Goal: Share content

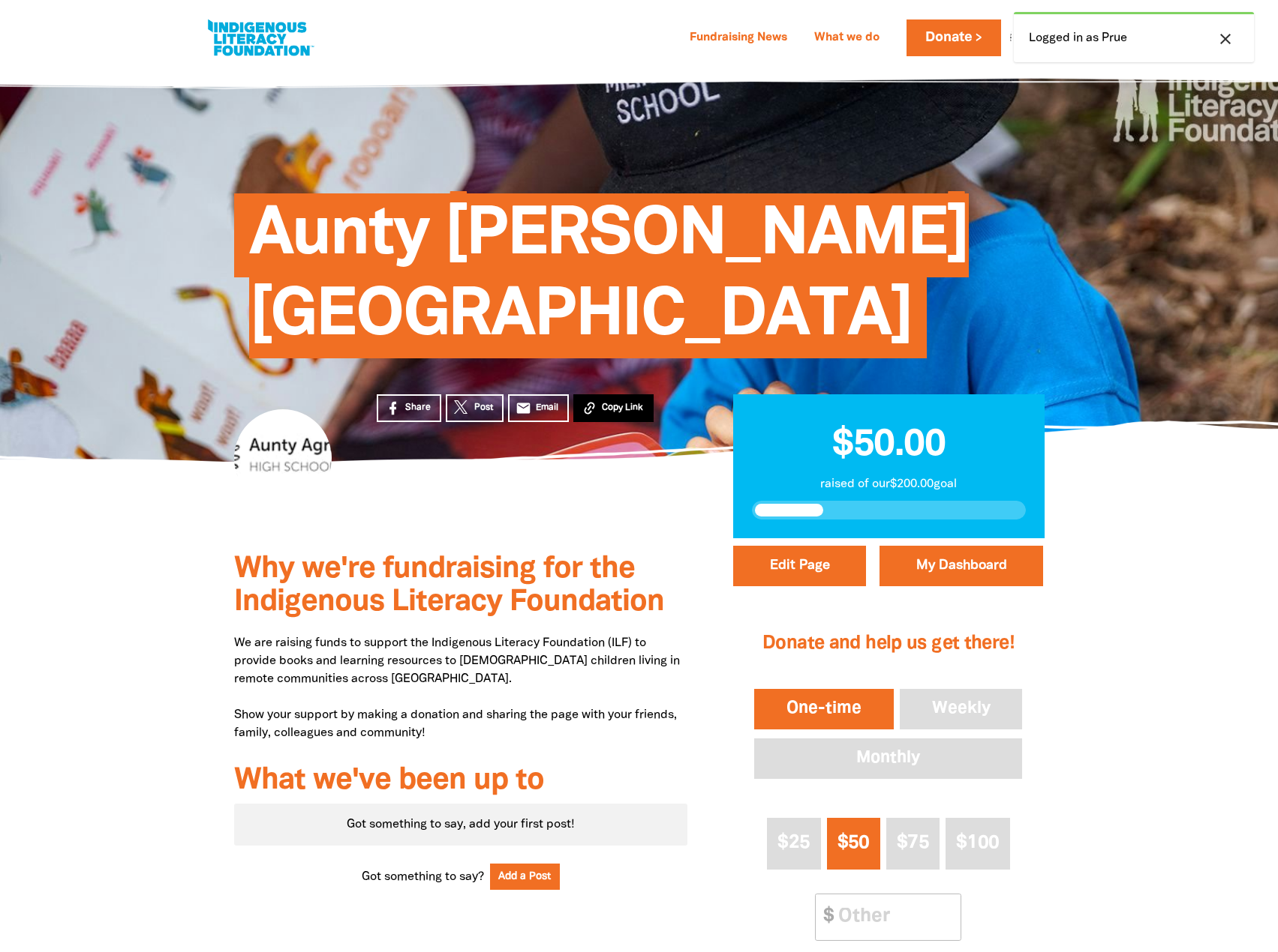
click at [616, 412] on span "Copy Link" at bounding box center [622, 408] width 41 height 14
click at [645, 402] on button "Copy Link" at bounding box center [613, 408] width 80 height 28
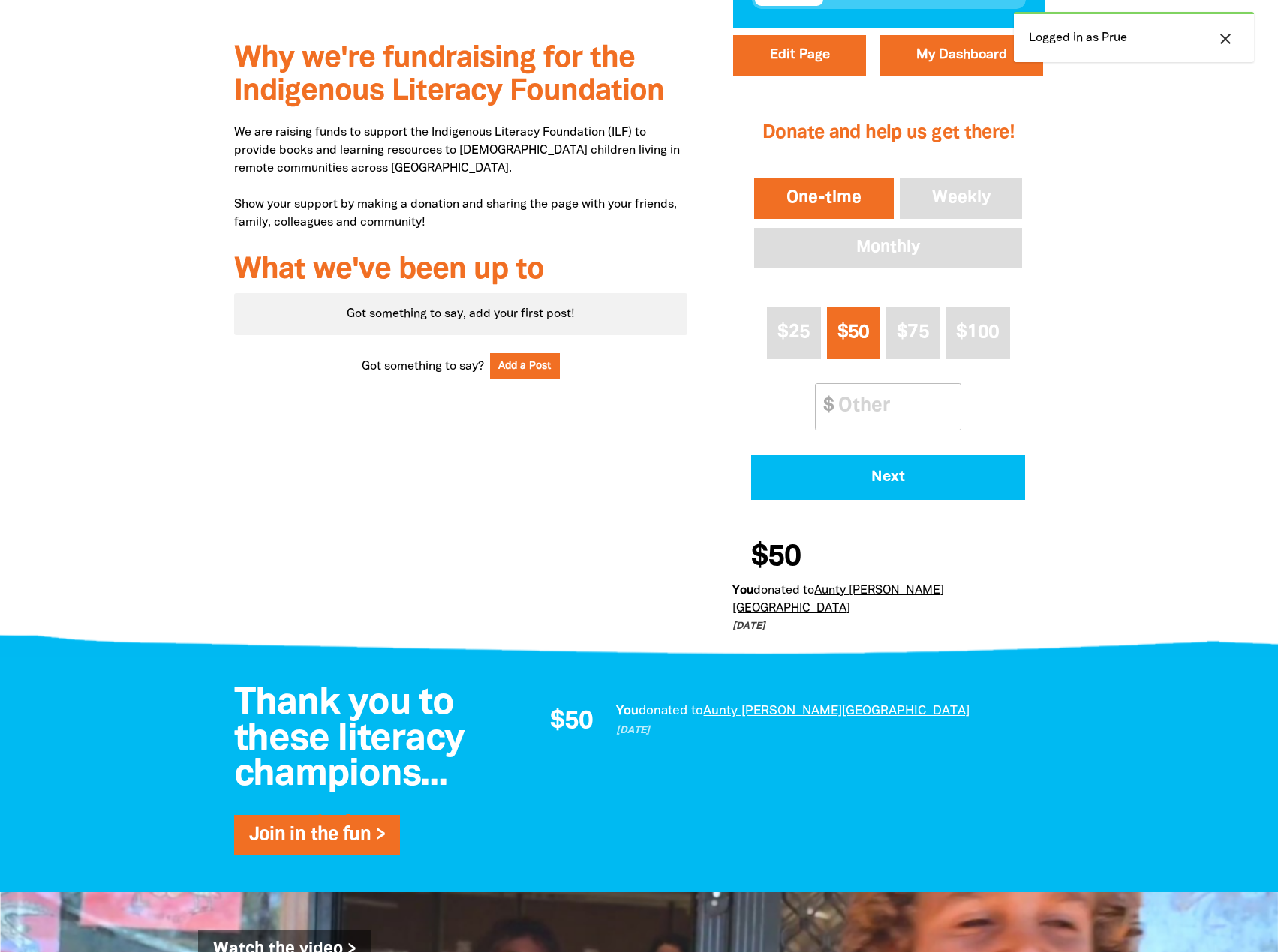
scroll to position [500, 0]
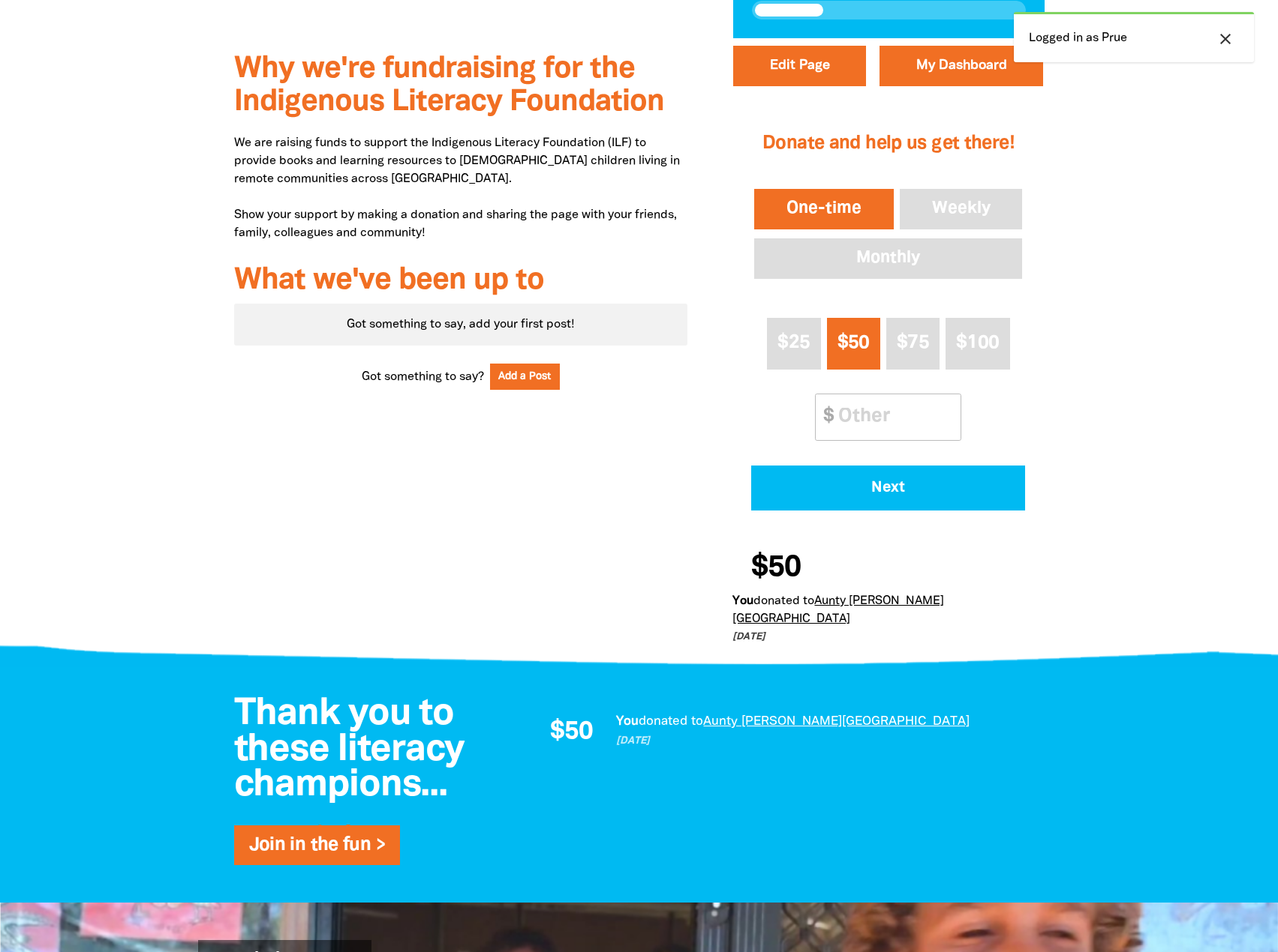
click at [944, 596] on link "Aunty [PERSON_NAME][GEOGRAPHIC_DATA]" at bounding box center [837, 610] width 211 height 29
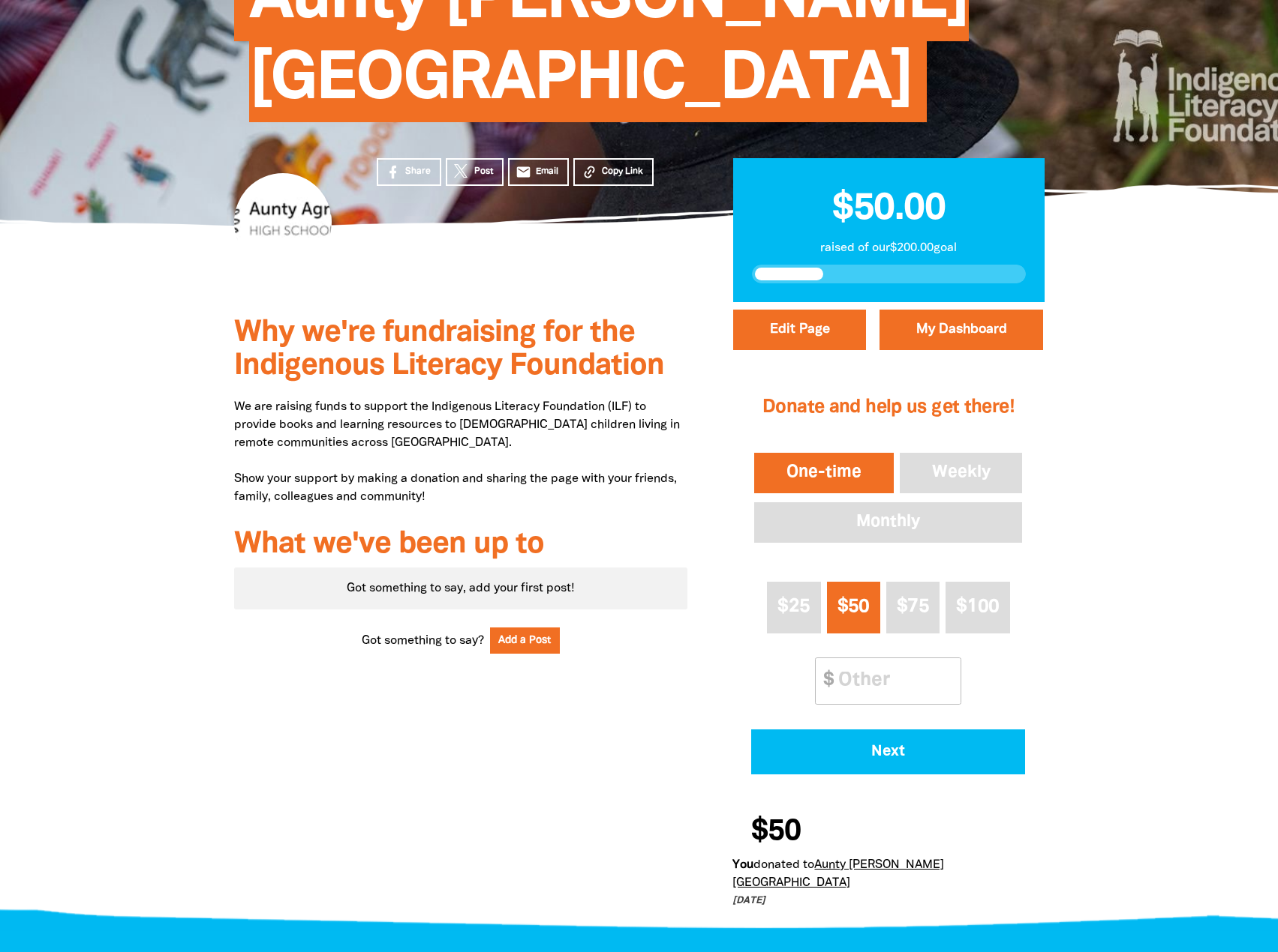
scroll to position [0, 0]
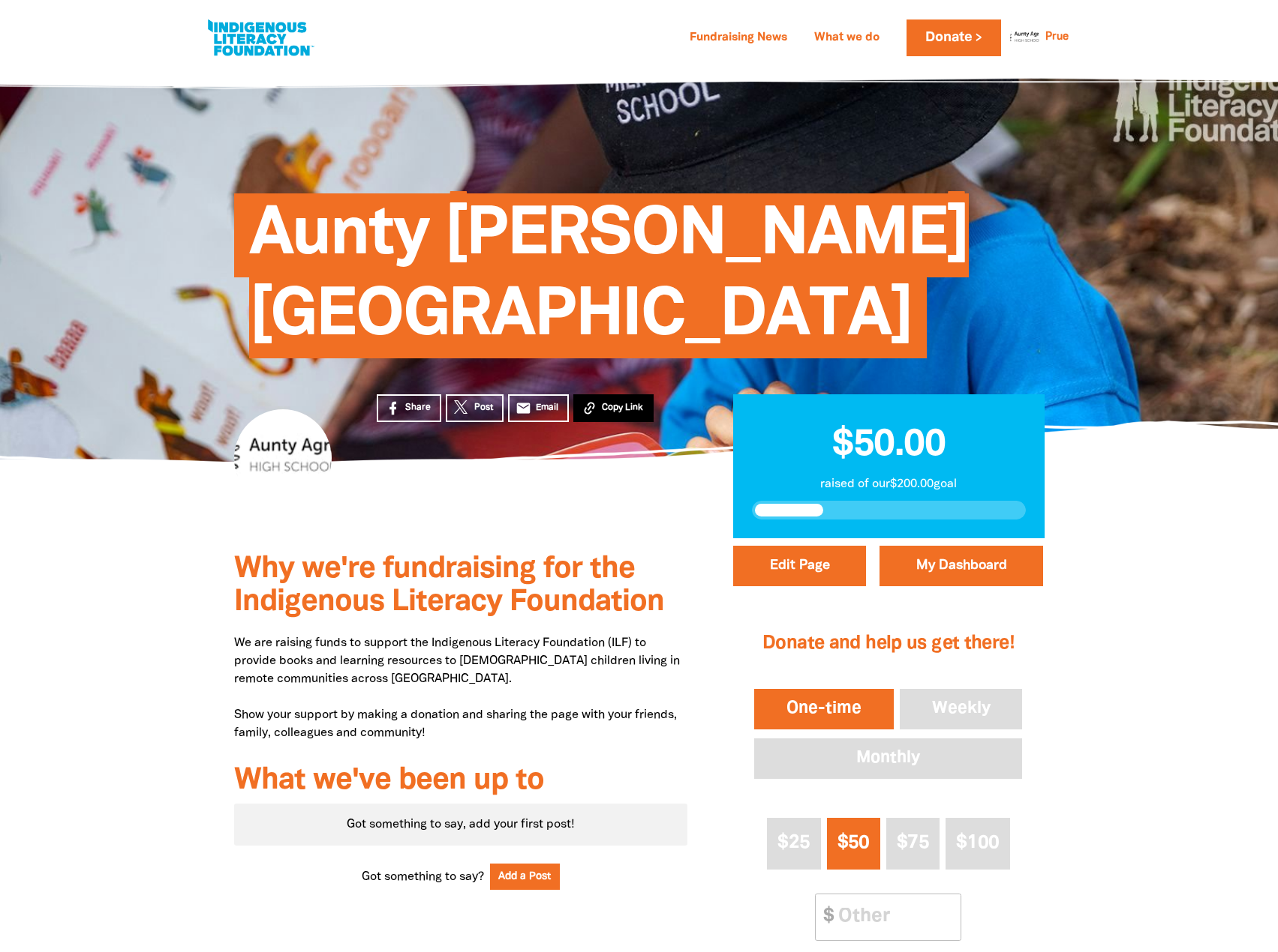
click at [612, 405] on span "Copy Link" at bounding box center [622, 408] width 41 height 14
